Goal: Book appointment/travel/reservation

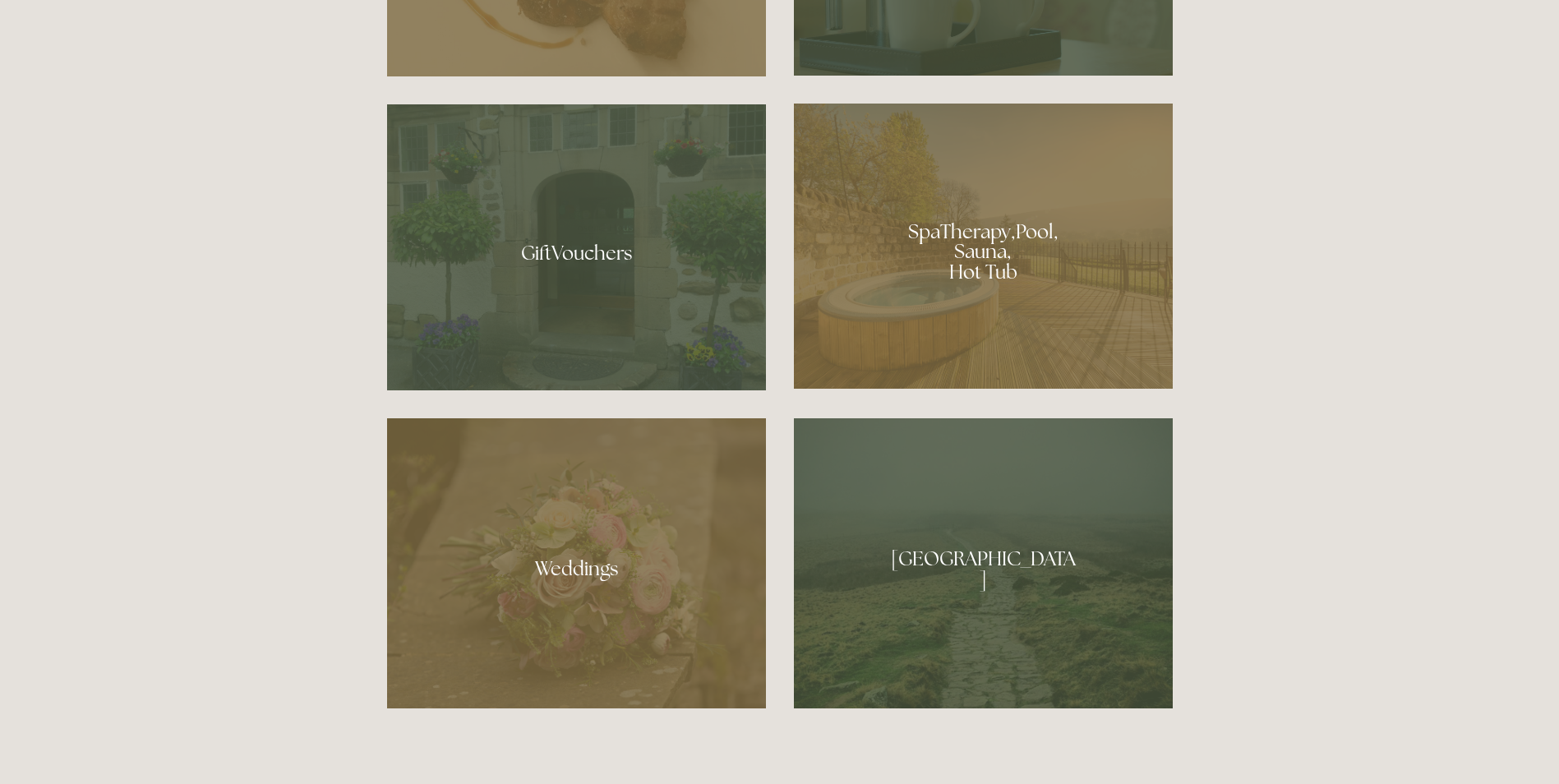
scroll to position [1397, 0]
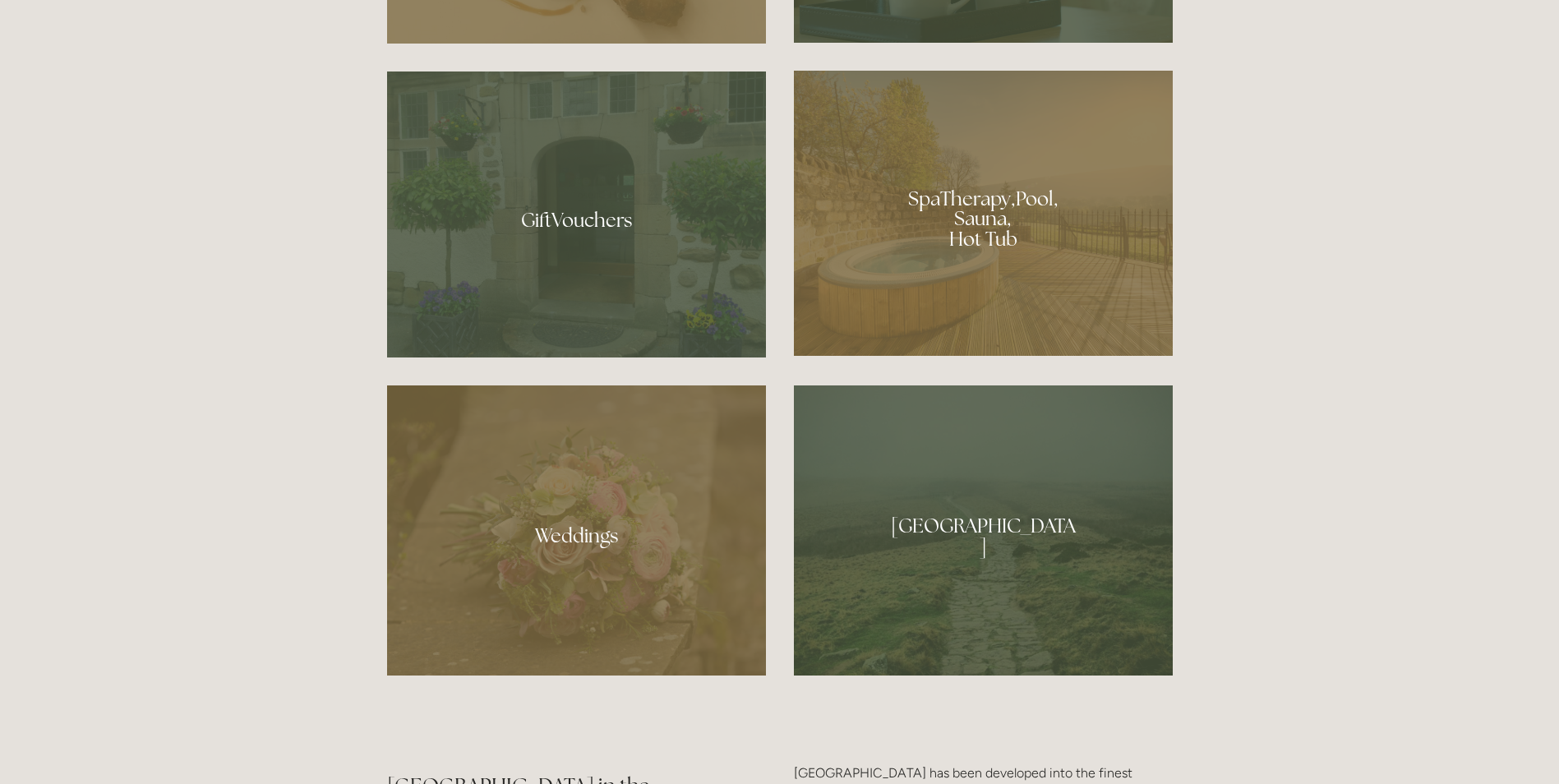
click at [992, 205] on div at bounding box center [983, 213] width 379 height 285
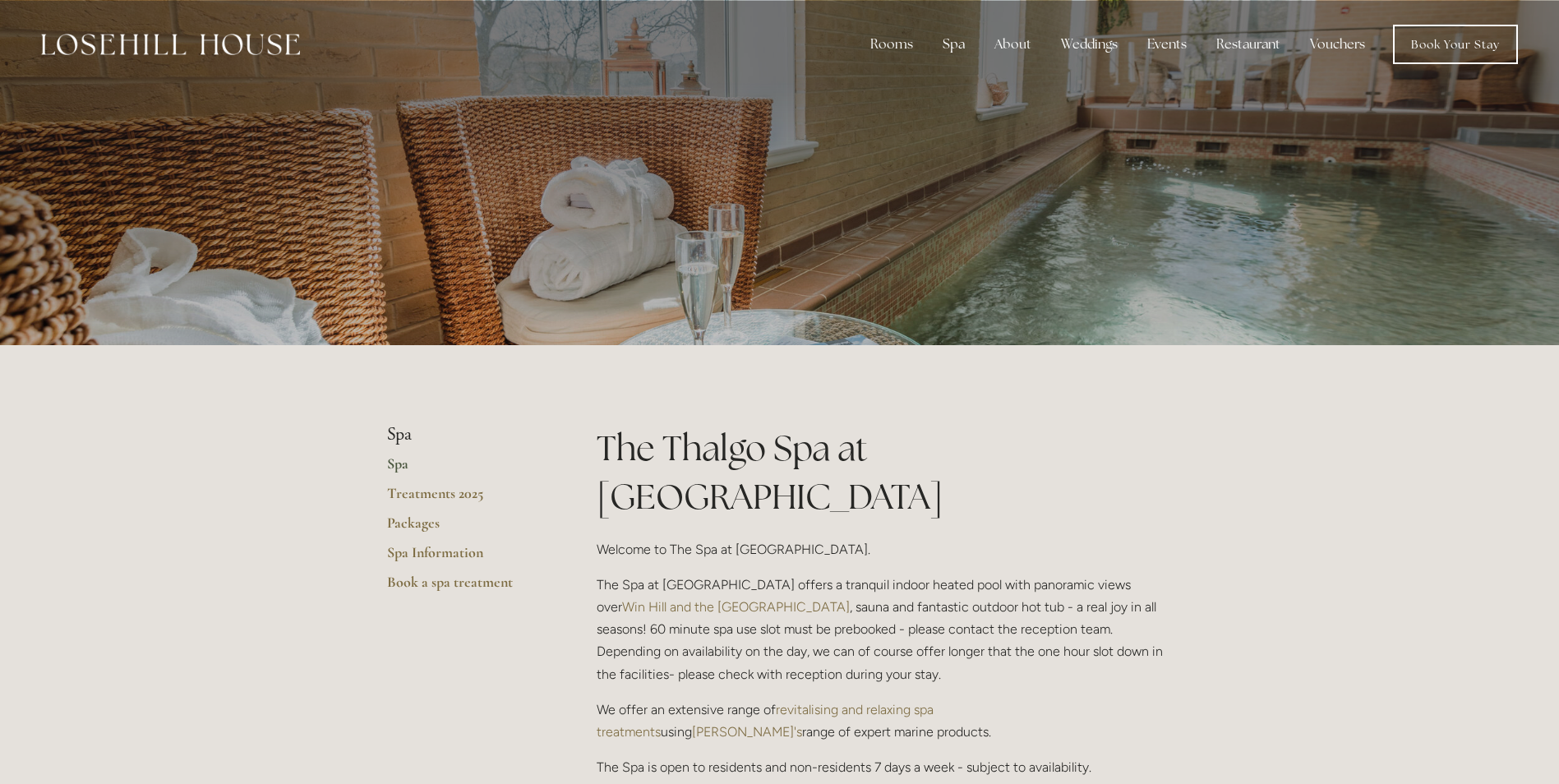
drag, startPoint x: 1375, startPoint y: 527, endPoint x: 1357, endPoint y: 514, distance: 22.2
click at [407, 518] on link "Packages" at bounding box center [466, 528] width 157 height 30
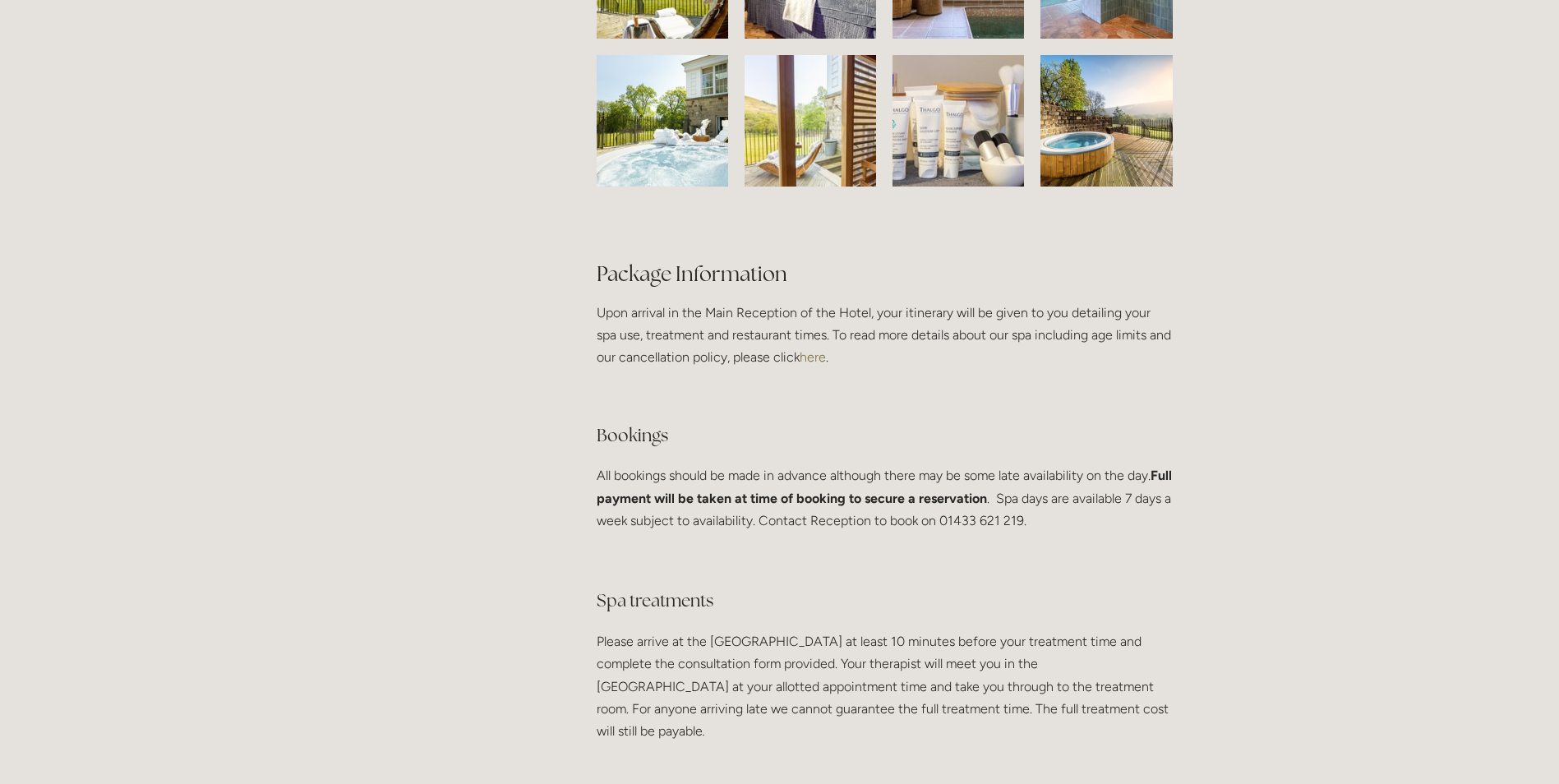
scroll to position [2958, 0]
